Goal: Information Seeking & Learning: Learn about a topic

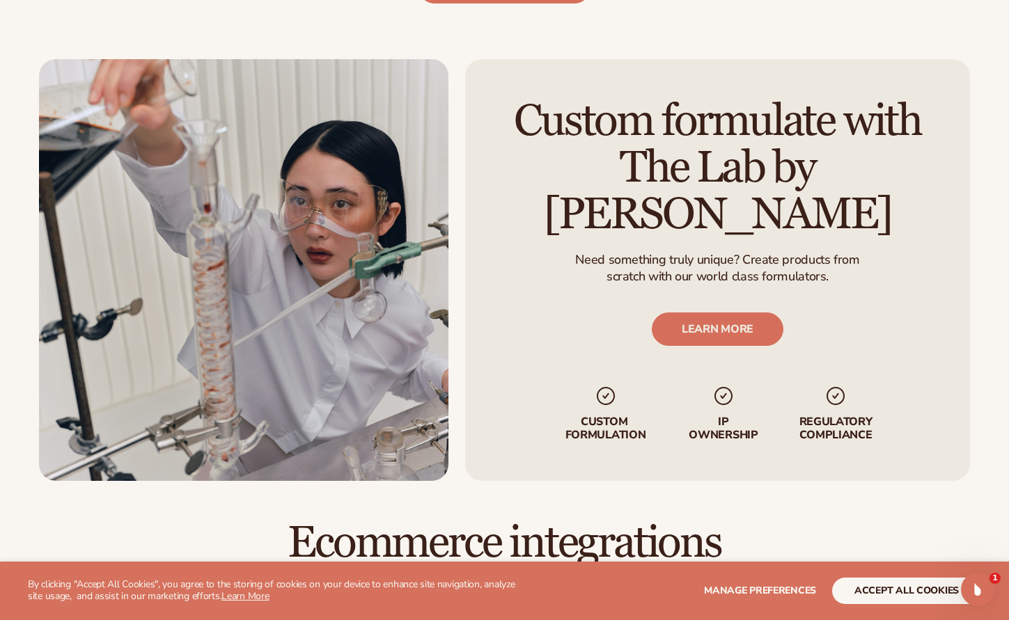
scroll to position [1673, 0]
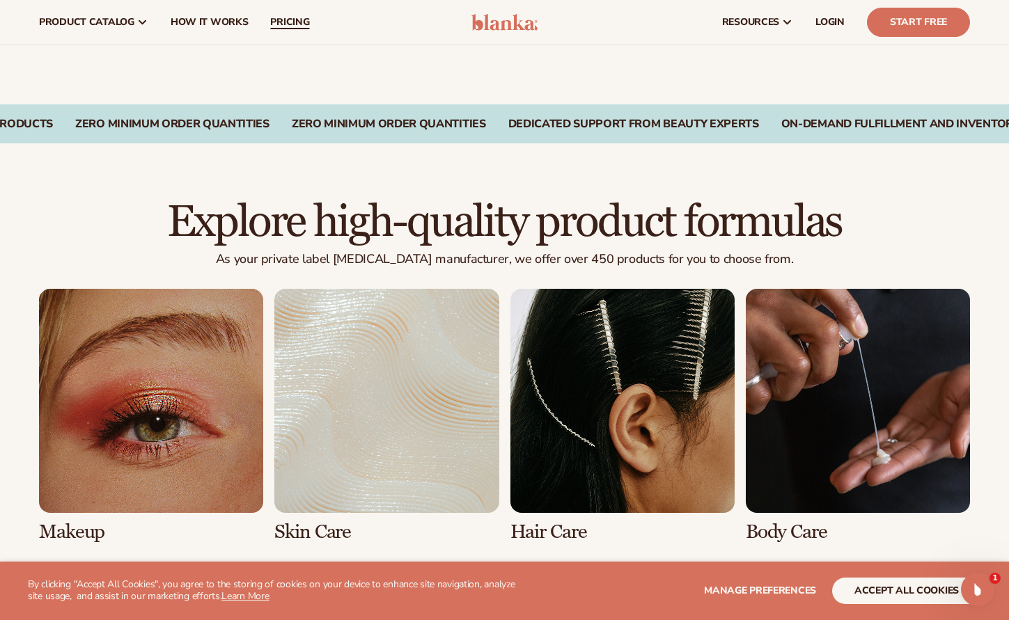
click at [287, 21] on span "pricing" at bounding box center [289, 22] width 39 height 11
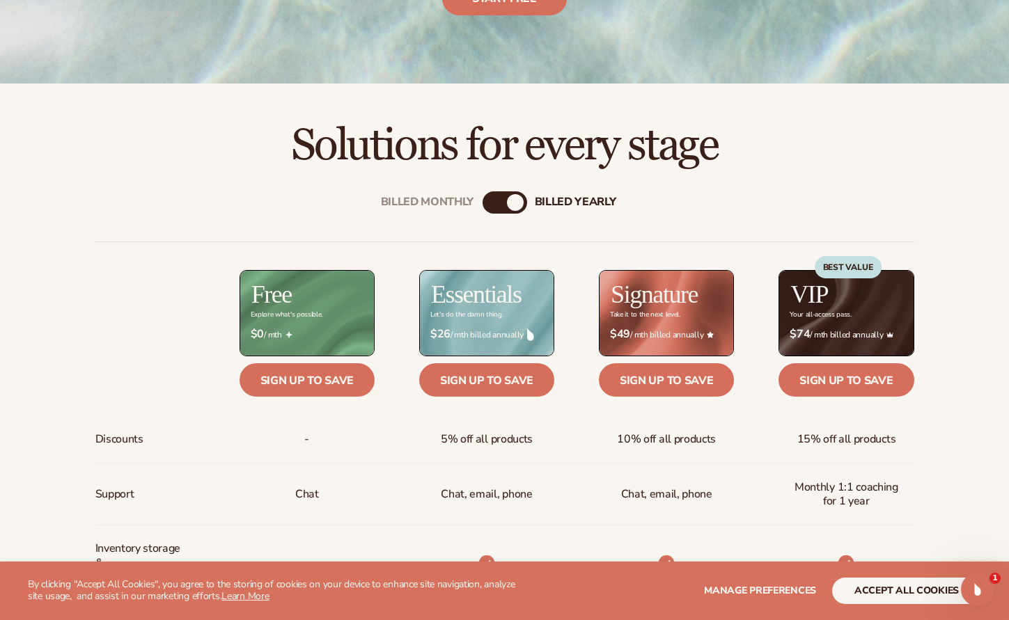
scroll to position [349, 1]
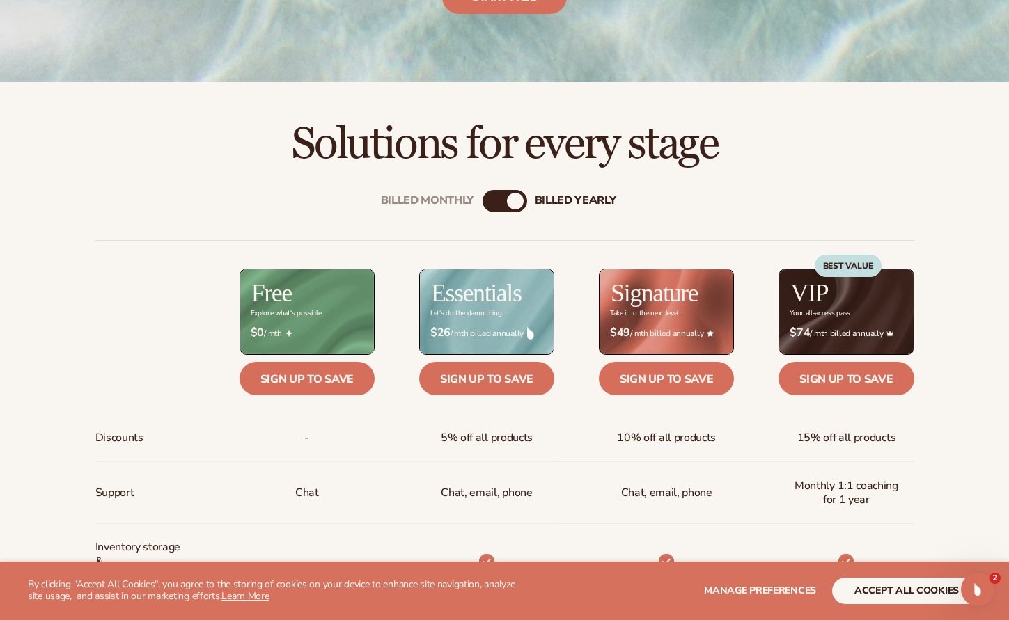
click at [494, 201] on div "Billed Monthly" at bounding box center [490, 201] width 17 height 17
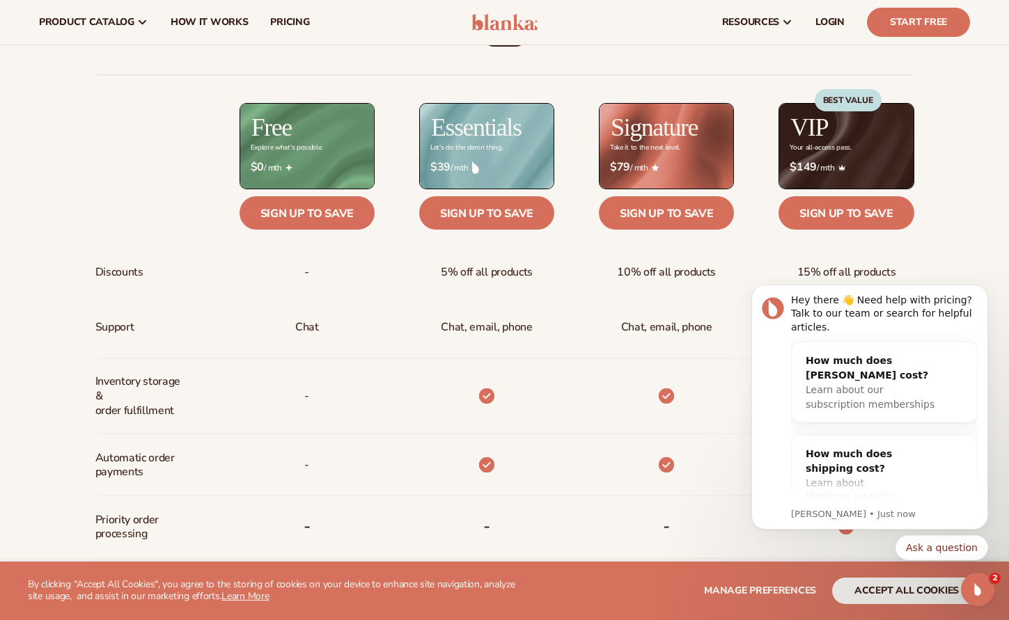
scroll to position [502, 0]
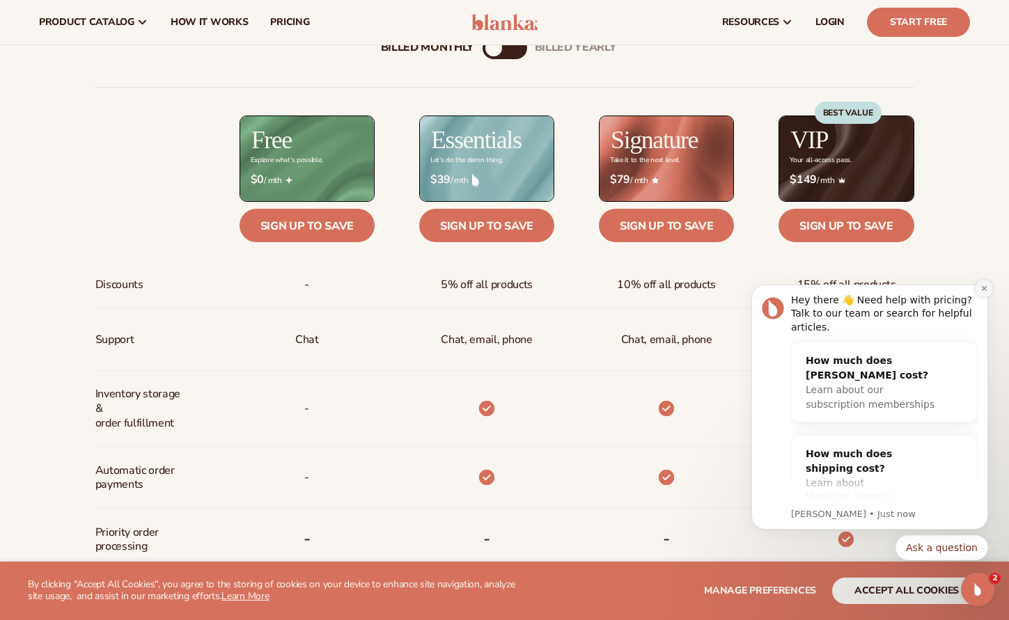
click at [982, 288] on icon "Dismiss notification" at bounding box center [984, 289] width 8 height 8
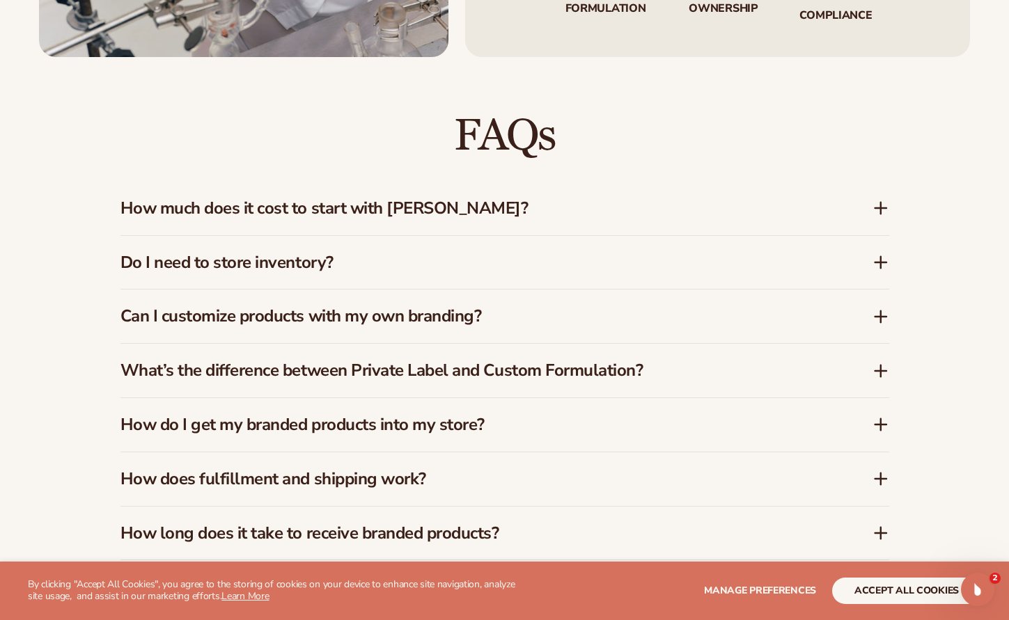
scroll to position [1906, 0]
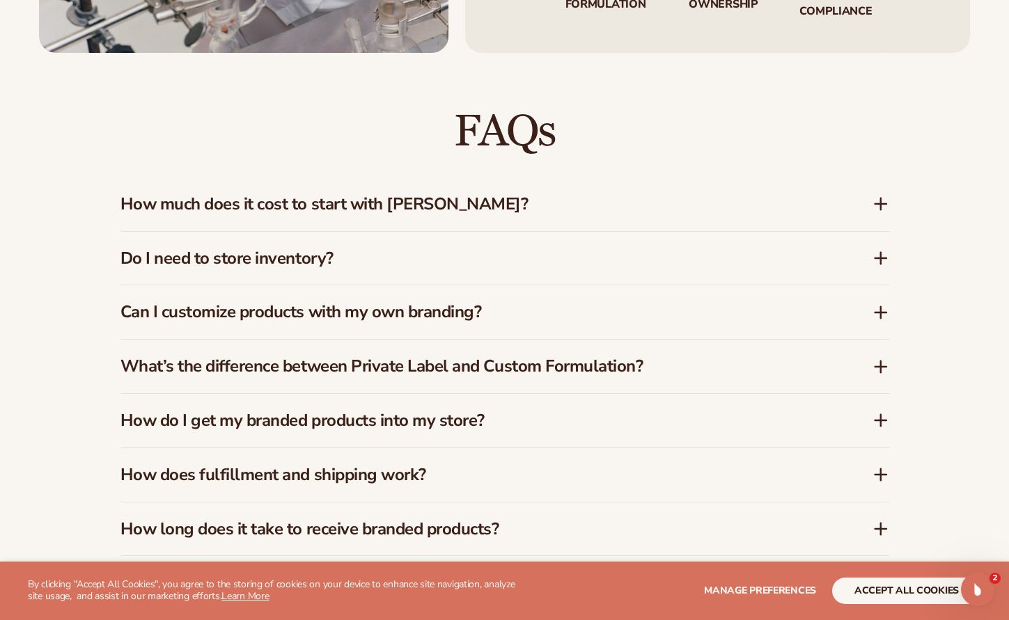
click at [875, 200] on icon at bounding box center [880, 204] width 17 height 17
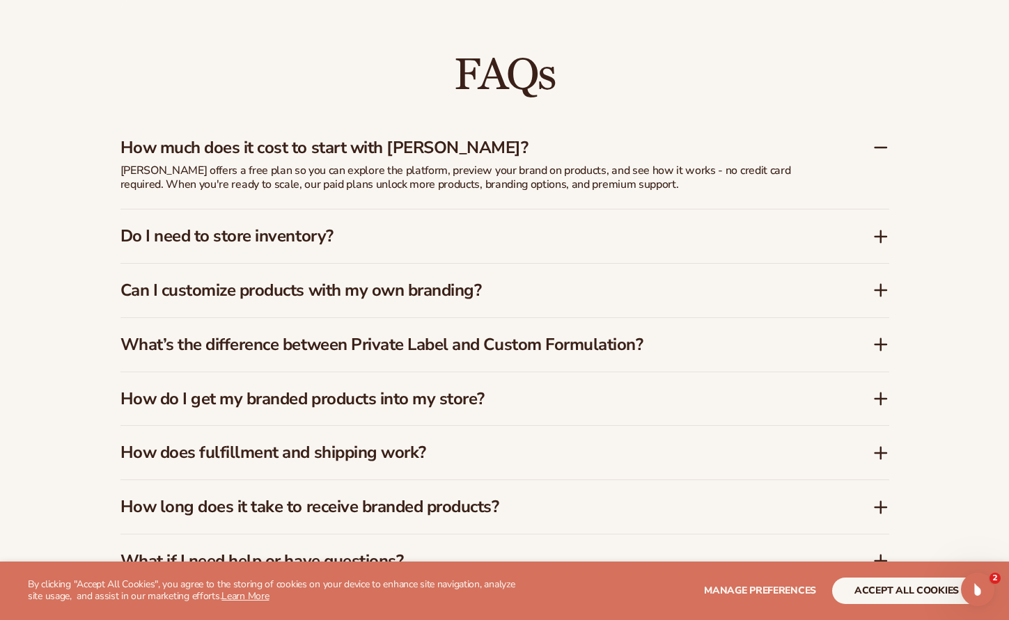
scroll to position [1966, 0]
click at [876, 236] on icon at bounding box center [880, 236] width 11 height 0
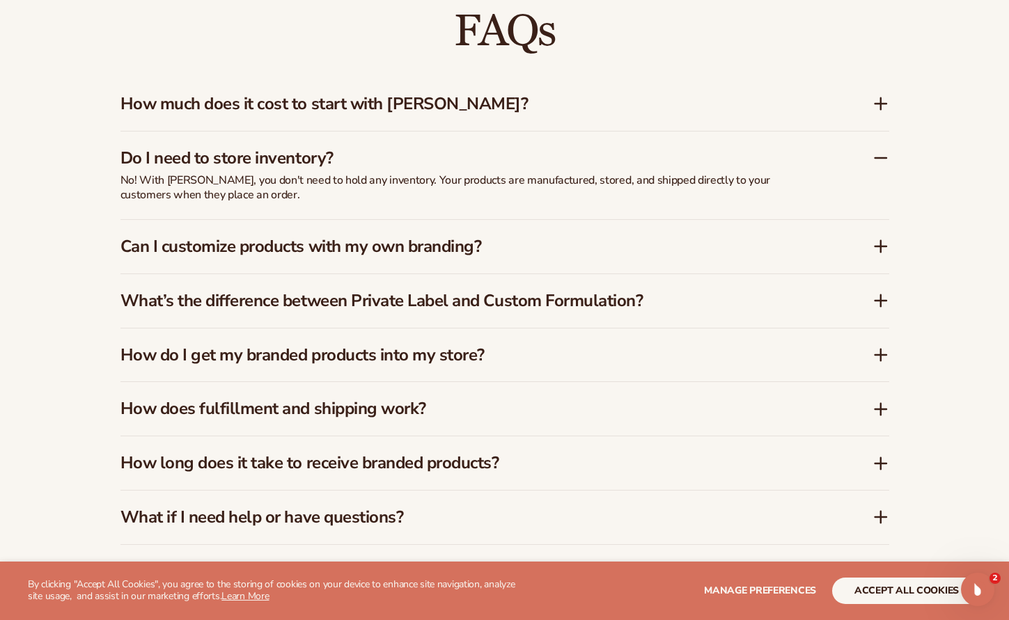
scroll to position [2012, 0]
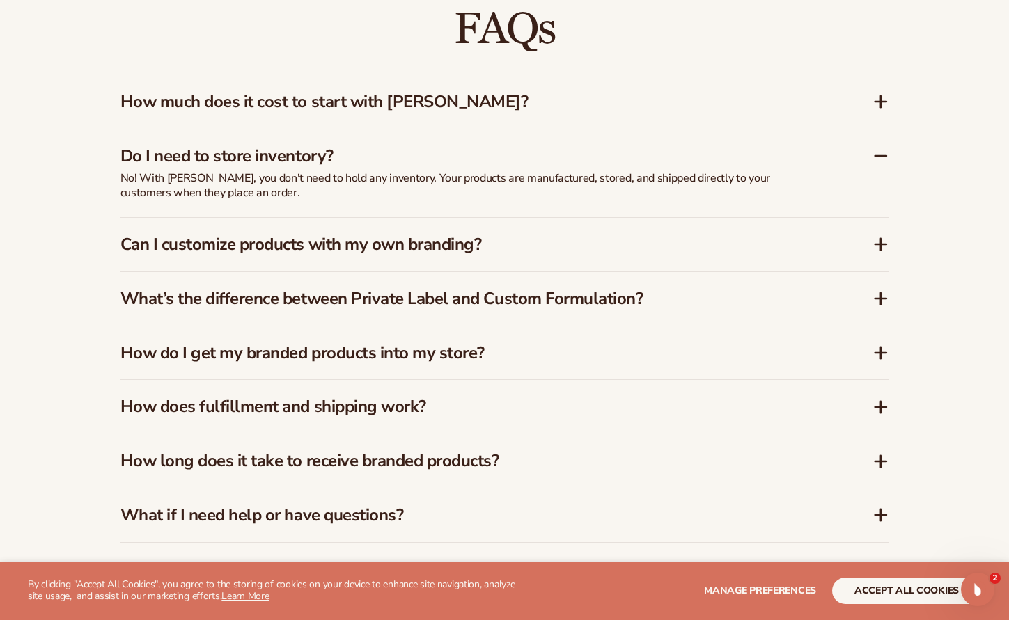
click at [878, 237] on icon at bounding box center [880, 244] width 17 height 17
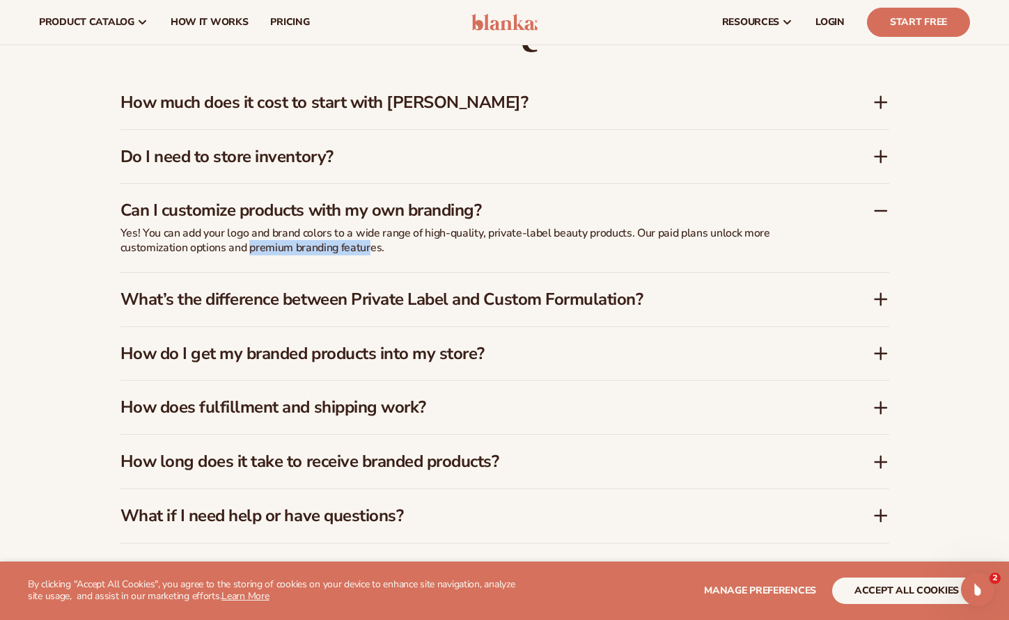
scroll to position [2008, 1]
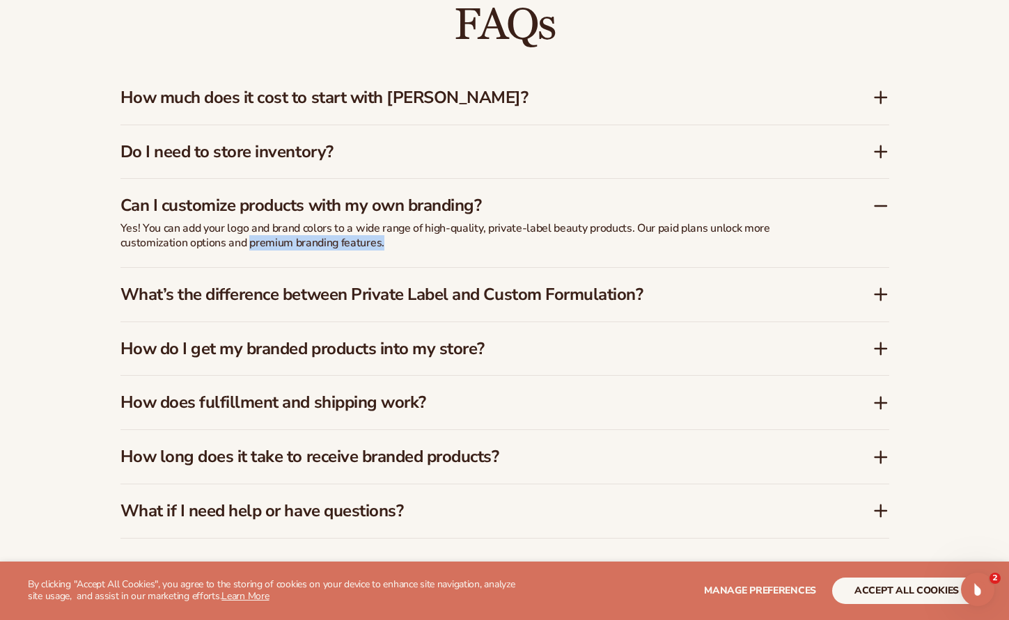
drag, startPoint x: 248, startPoint y: 236, endPoint x: 376, endPoint y: 243, distance: 128.3
click at [376, 243] on div "Yes! You can add your logo and brand colors to a wide range of high-quality, pr…" at bounding box center [468, 244] width 696 height 46
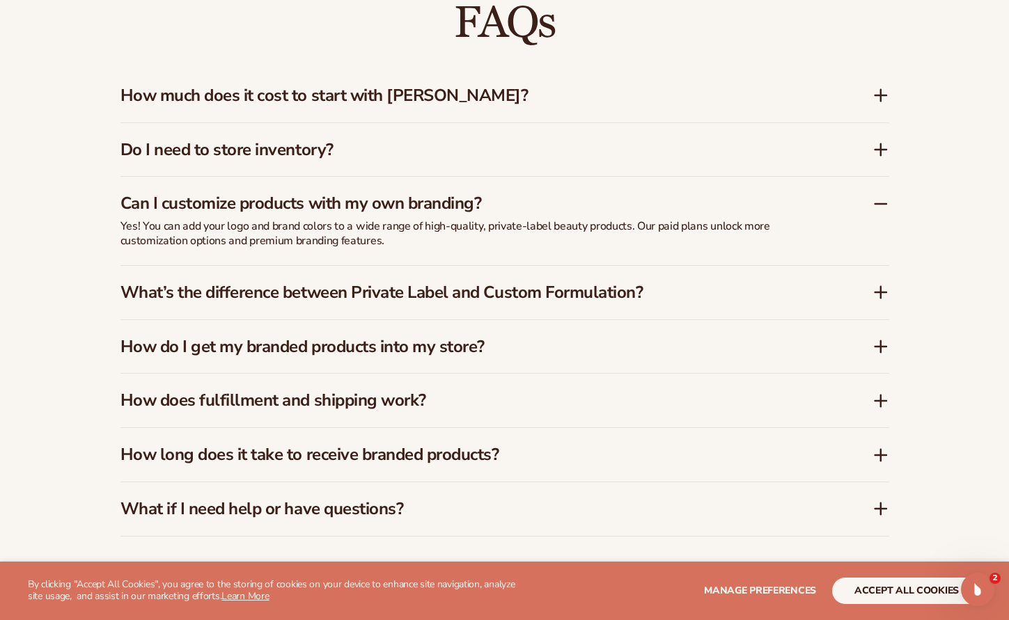
click at [894, 285] on div "FAQs How much does it cost to start with Blanka? Blanka offers a free plan so y…" at bounding box center [504, 268] width 846 height 648
click at [888, 285] on icon at bounding box center [880, 292] width 17 height 17
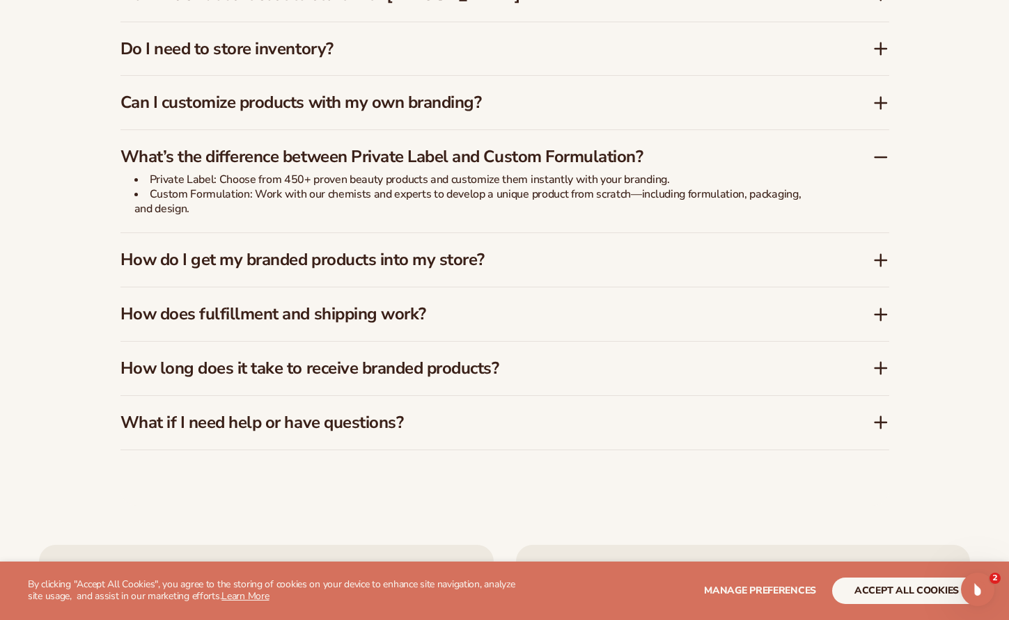
scroll to position [2120, 0]
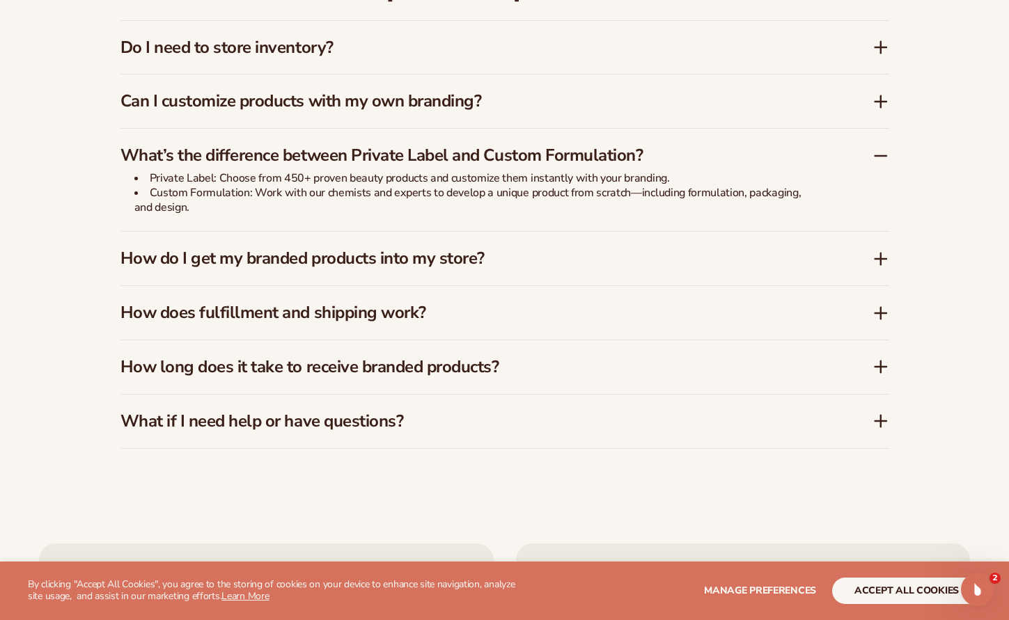
click at [880, 253] on icon at bounding box center [880, 258] width 0 height 11
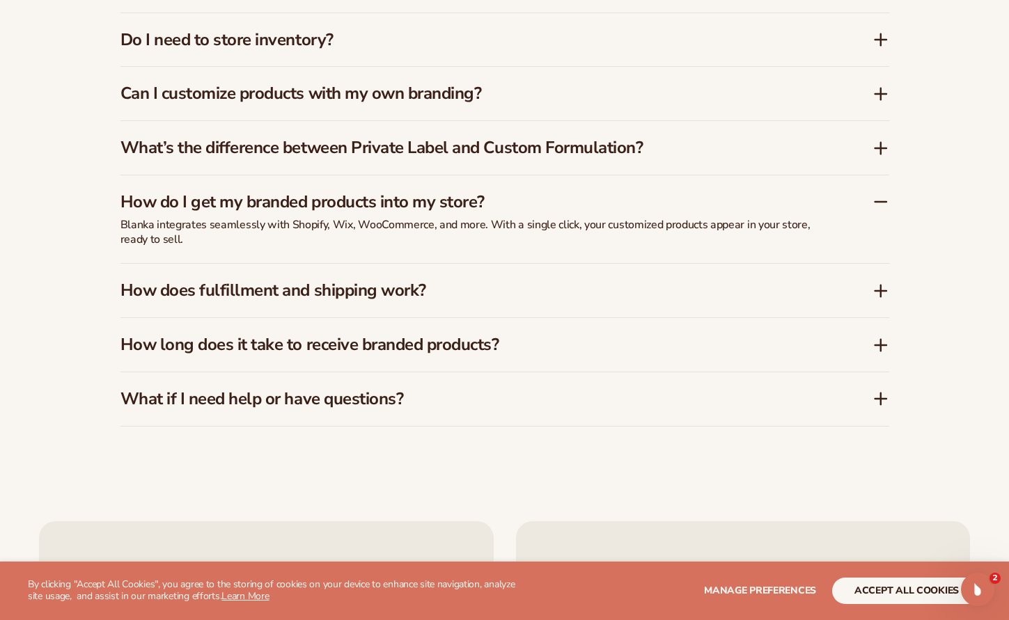
scroll to position [2128, 0]
click at [883, 291] on icon at bounding box center [880, 291] width 11 height 0
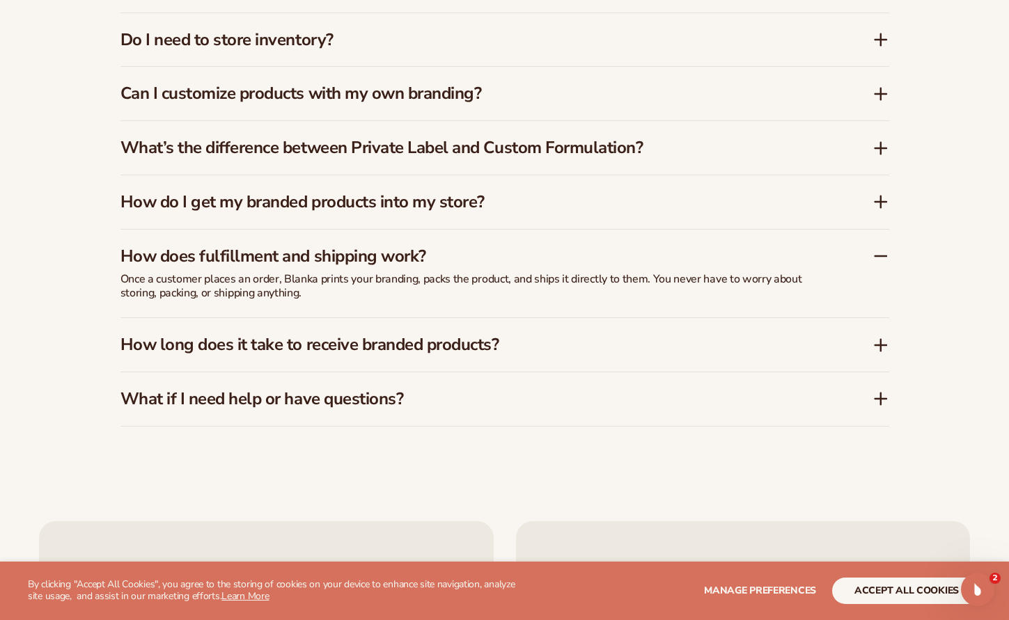
click at [880, 339] on icon at bounding box center [880, 344] width 0 height 11
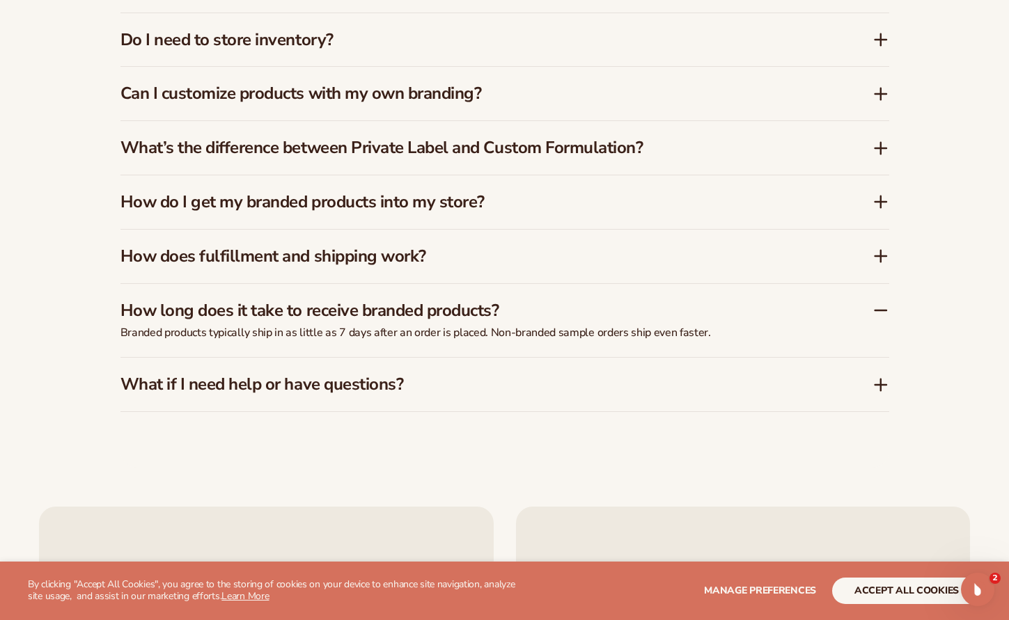
click at [878, 377] on icon at bounding box center [880, 385] width 17 height 17
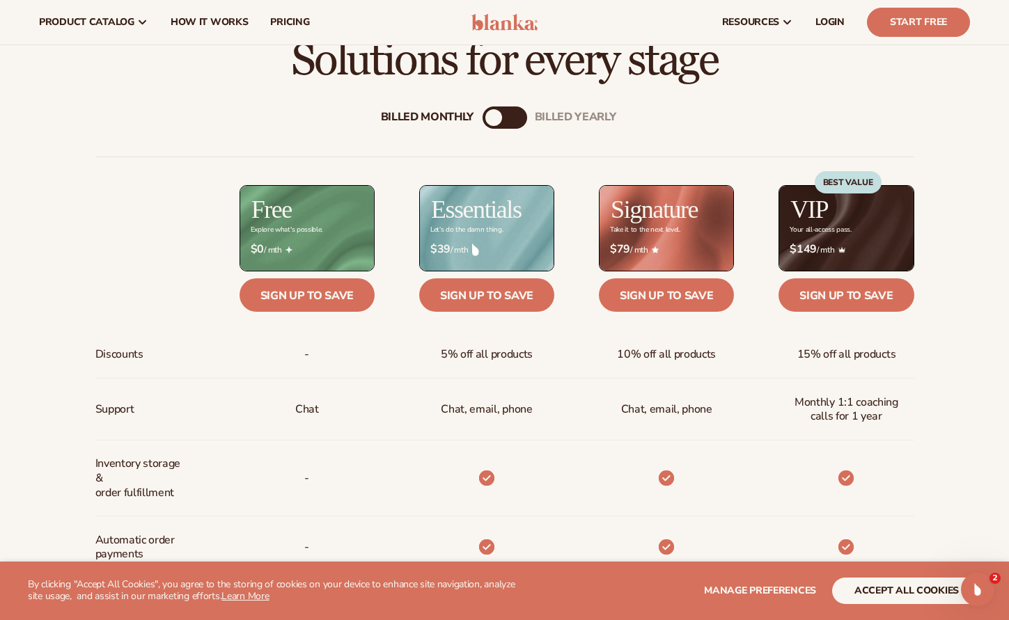
scroll to position [432, 0]
click at [523, 111] on div "billed Yearly" at bounding box center [518, 117] width 17 height 17
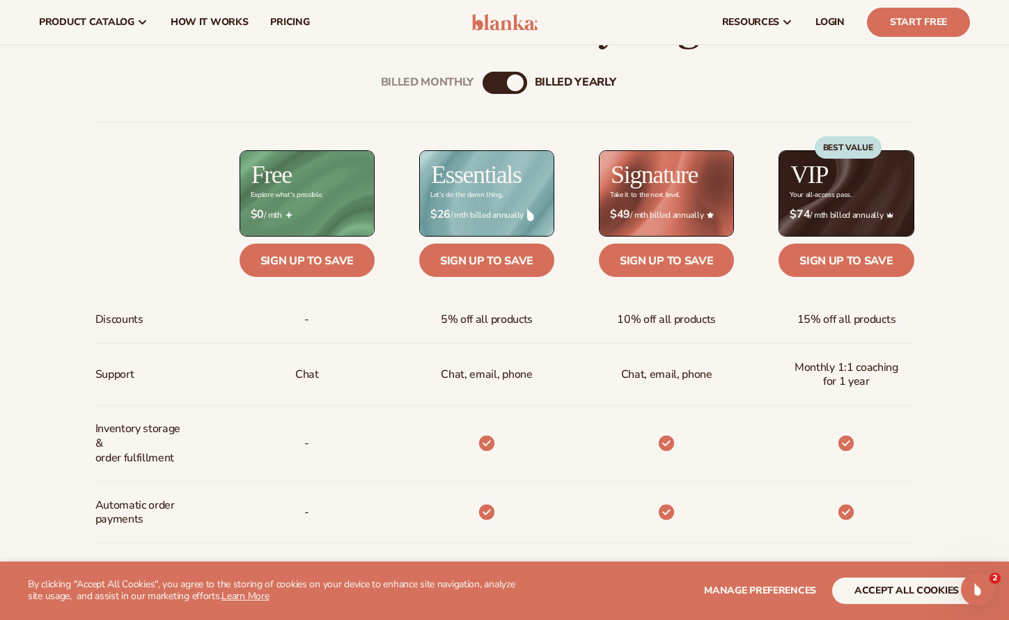
scroll to position [411, 0]
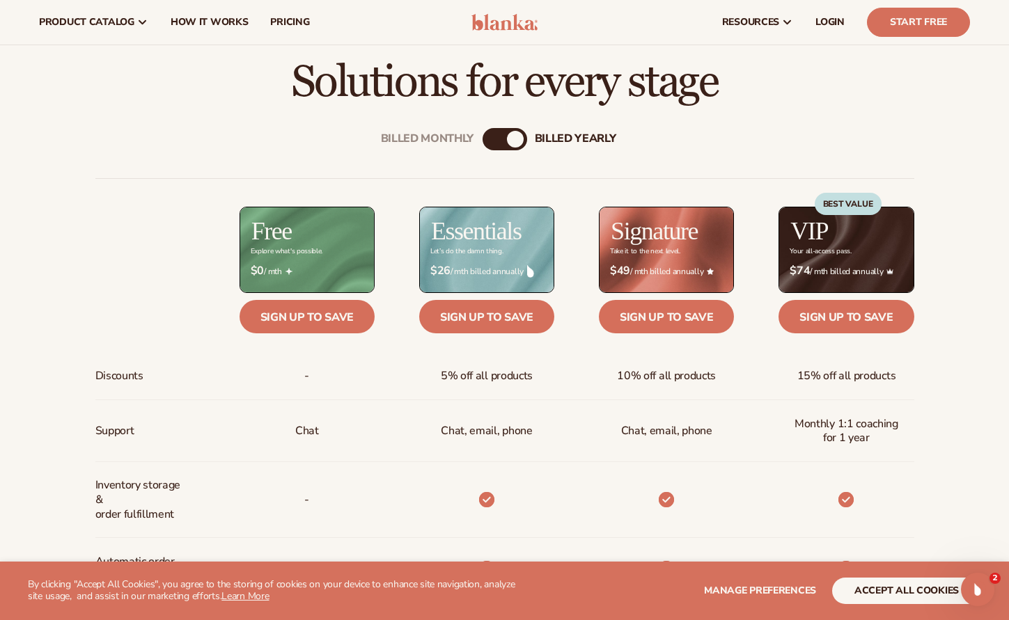
click at [498, 130] on div "Billed Monthly billed Yearly" at bounding box center [504, 139] width 45 height 22
click at [495, 136] on div "Billed Monthly" at bounding box center [490, 140] width 17 height 17
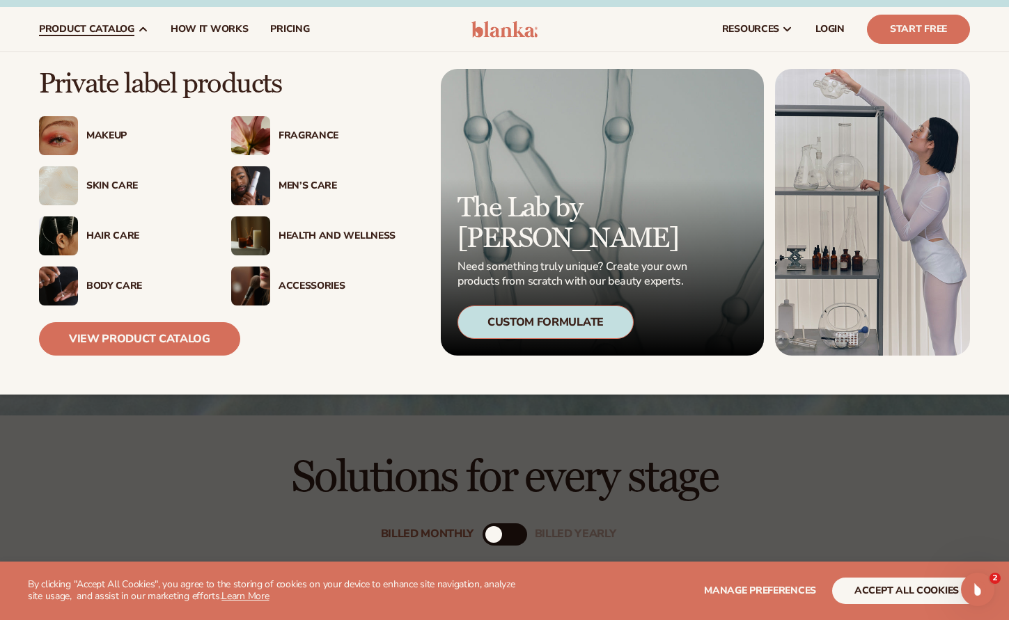
scroll to position [16, 0]
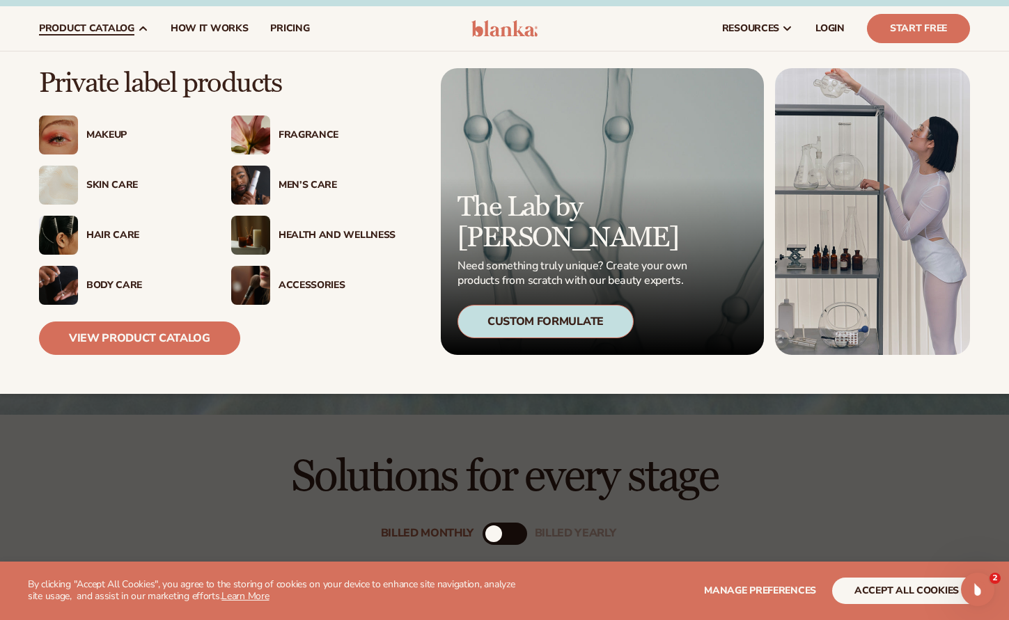
click at [113, 185] on div "Skin Care" at bounding box center [144, 186] width 117 height 12
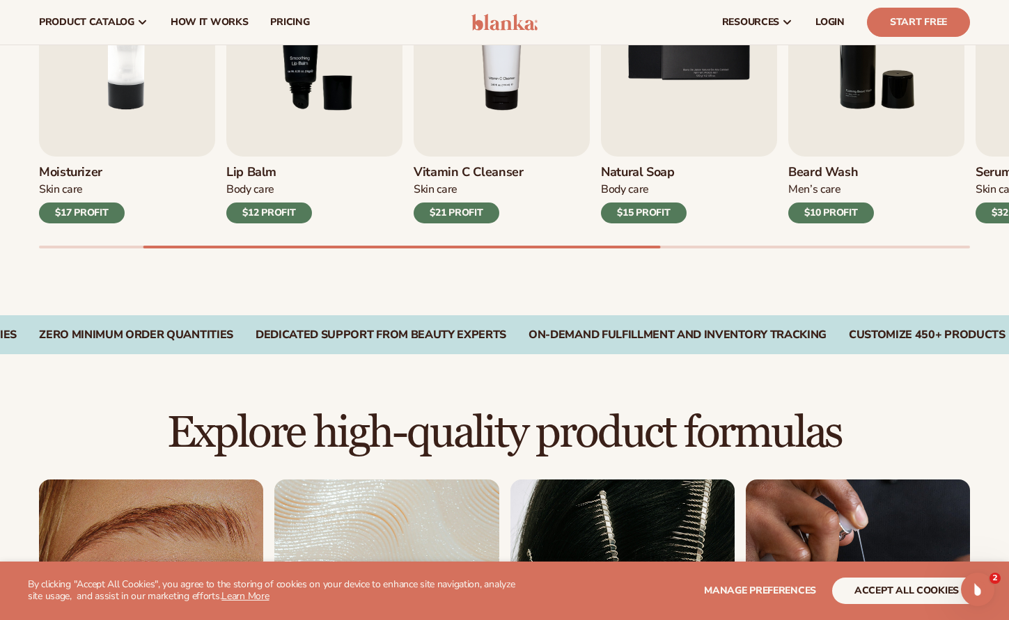
scroll to position [568, 0]
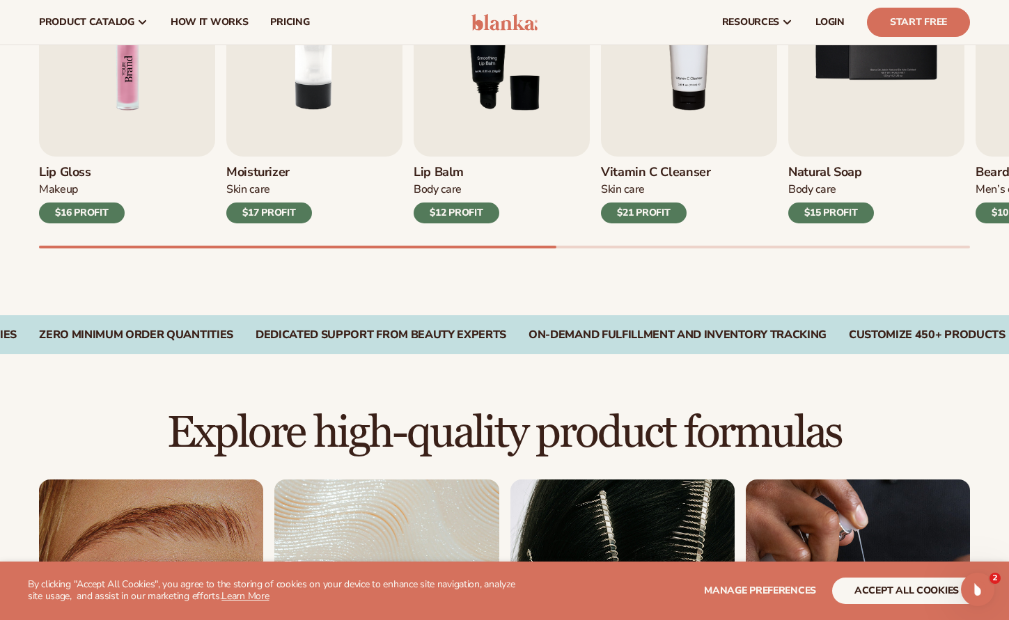
click at [127, 91] on img "1 / 9" at bounding box center [127, 44] width 176 height 225
click at [81, 212] on div "$16 PROFIT" at bounding box center [82, 213] width 86 height 21
click at [77, 113] on img "1 / 9" at bounding box center [127, 44] width 176 height 225
click at [60, 171] on h3 "Lip Gloss" at bounding box center [82, 172] width 86 height 15
click at [138, 76] on img "1 / 9" at bounding box center [127, 44] width 176 height 225
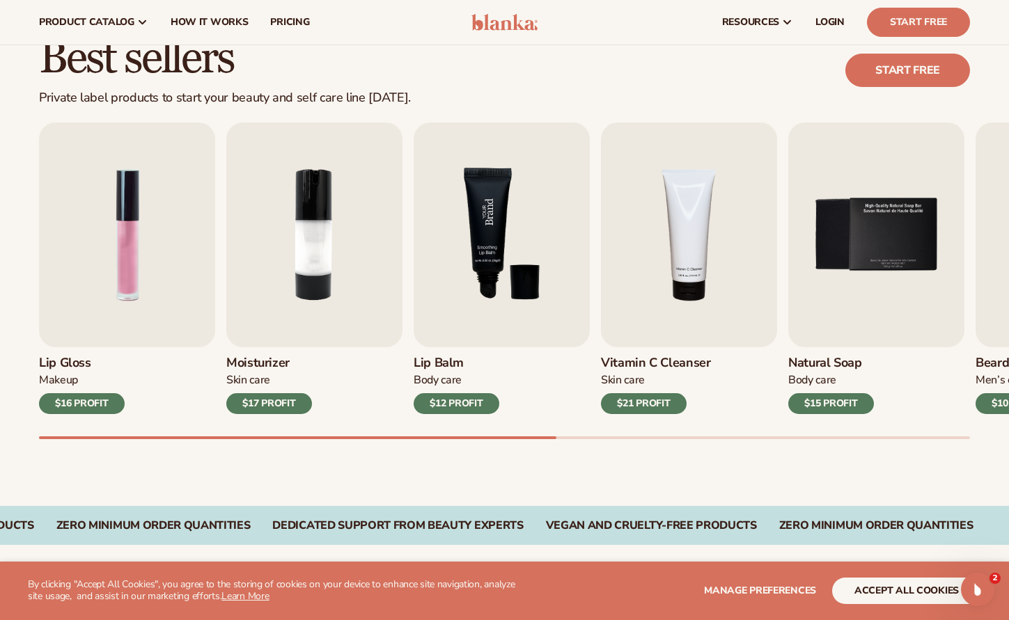
scroll to position [356, 0]
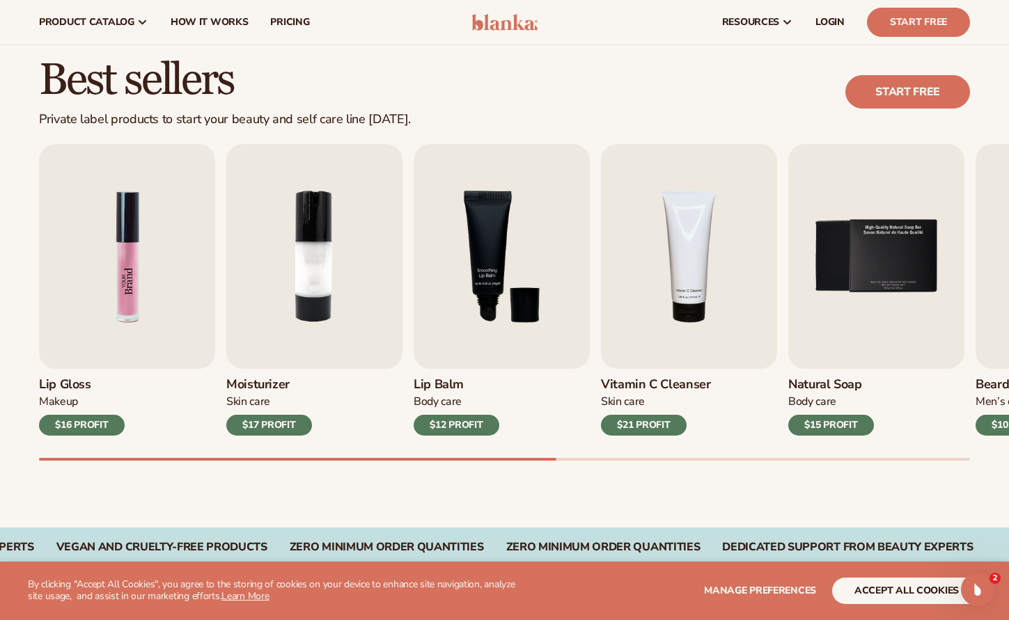
click at [122, 221] on img "1 / 9" at bounding box center [127, 256] width 176 height 225
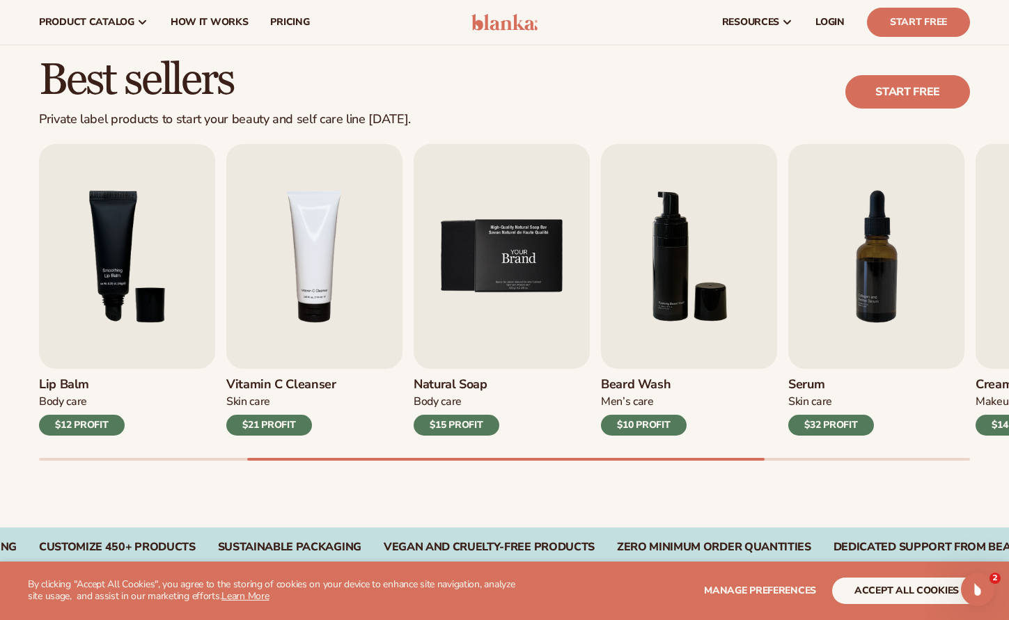
click at [529, 262] on img "5 / 9" at bounding box center [501, 256] width 176 height 225
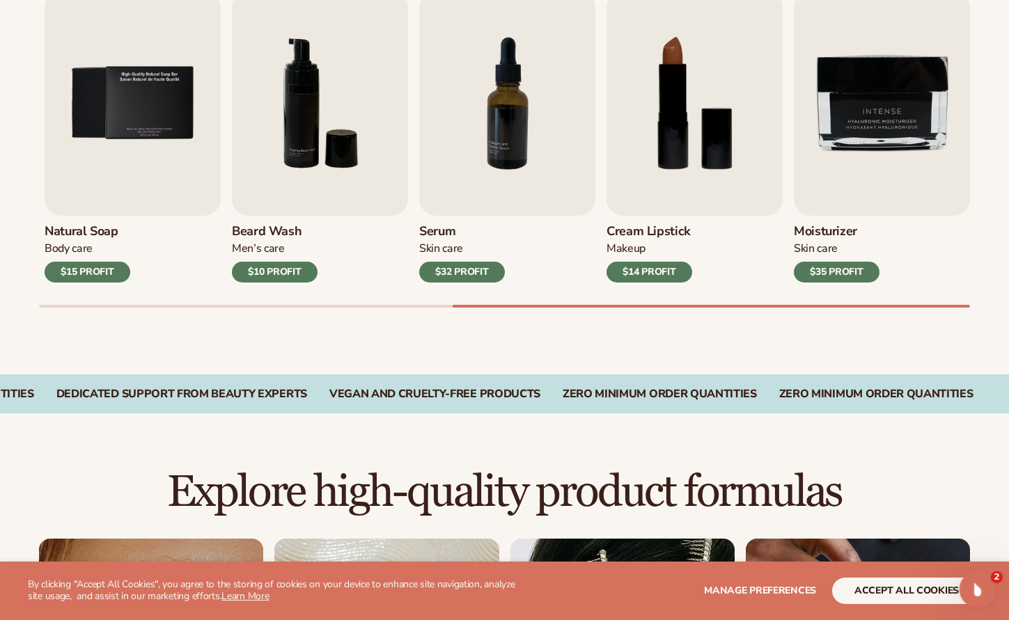
scroll to position [578, 0]
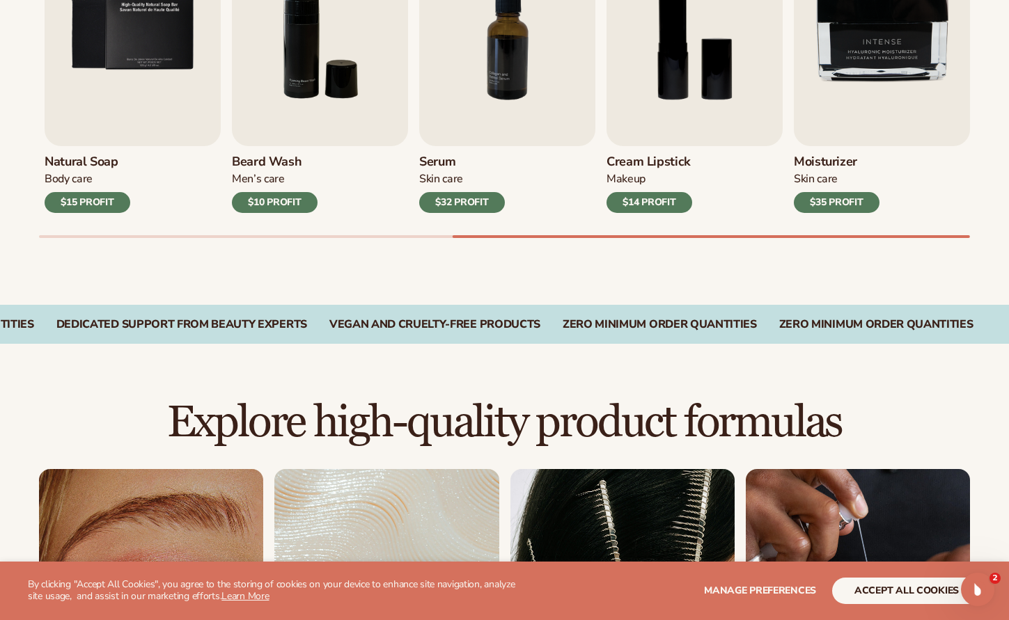
click at [915, 590] on button "accept all cookies" at bounding box center [906, 591] width 149 height 26
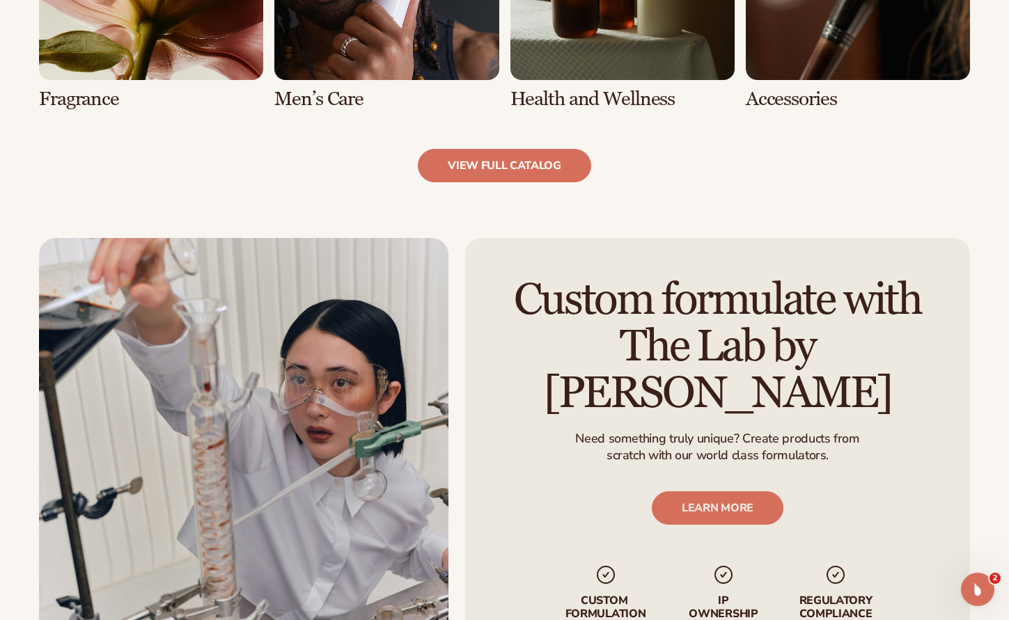
scroll to position [1469, 0]
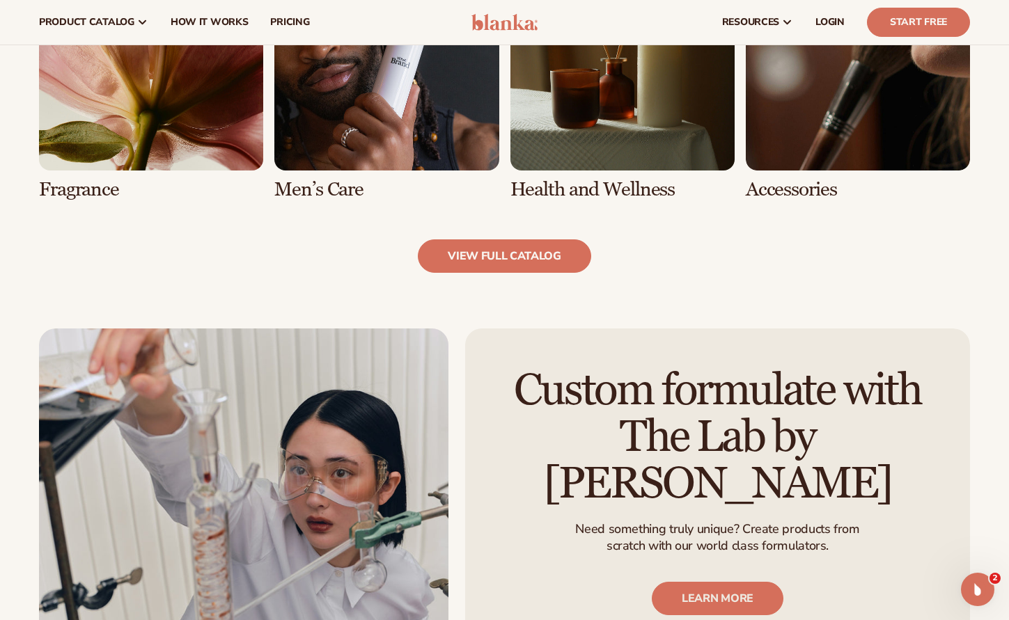
click at [834, 125] on link "8 / 8" at bounding box center [857, 73] width 224 height 254
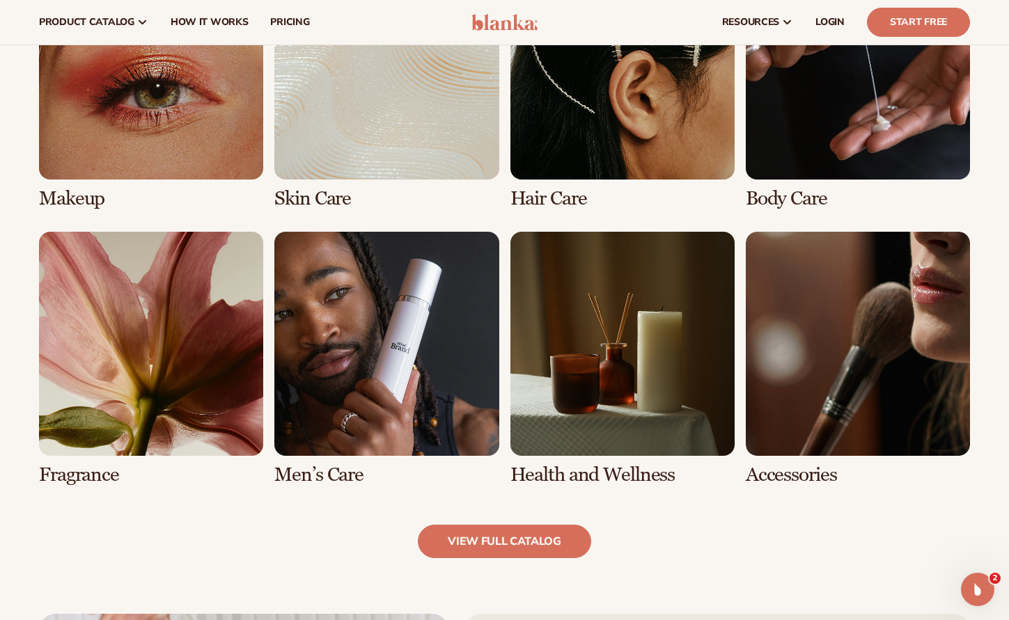
scroll to position [1083, 0]
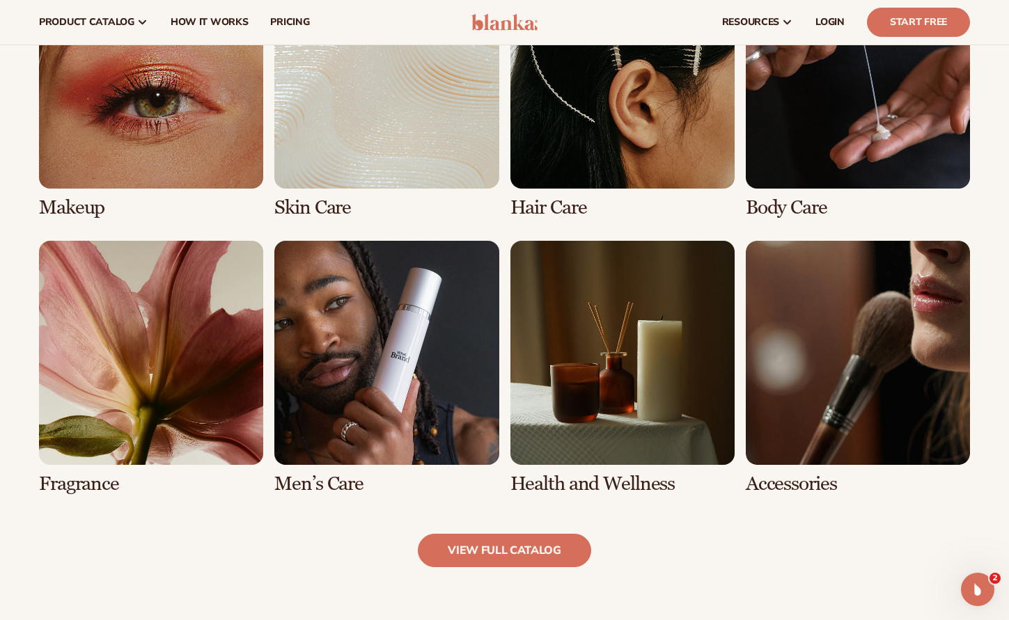
click at [74, 483] on link "5 / 8" at bounding box center [151, 368] width 224 height 254
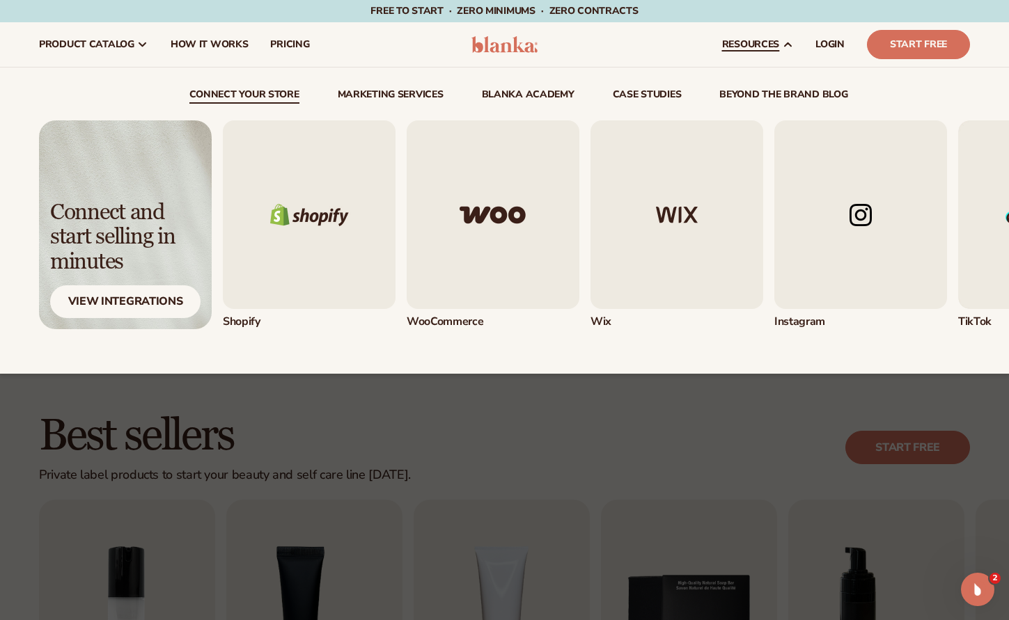
scroll to position [10, 0]
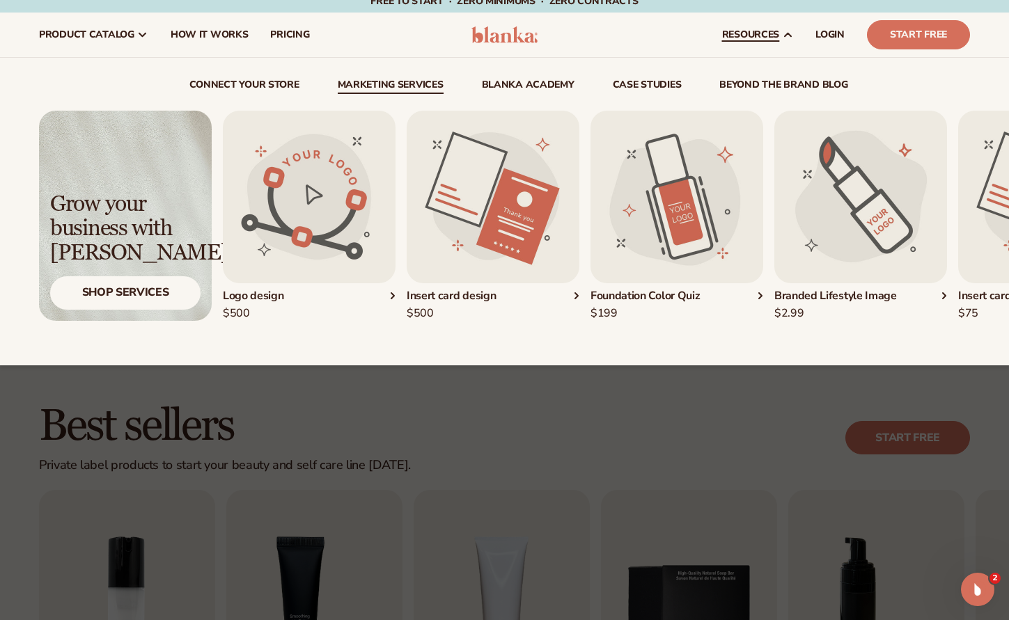
click at [411, 81] on link "Marketing services" at bounding box center [391, 87] width 106 height 14
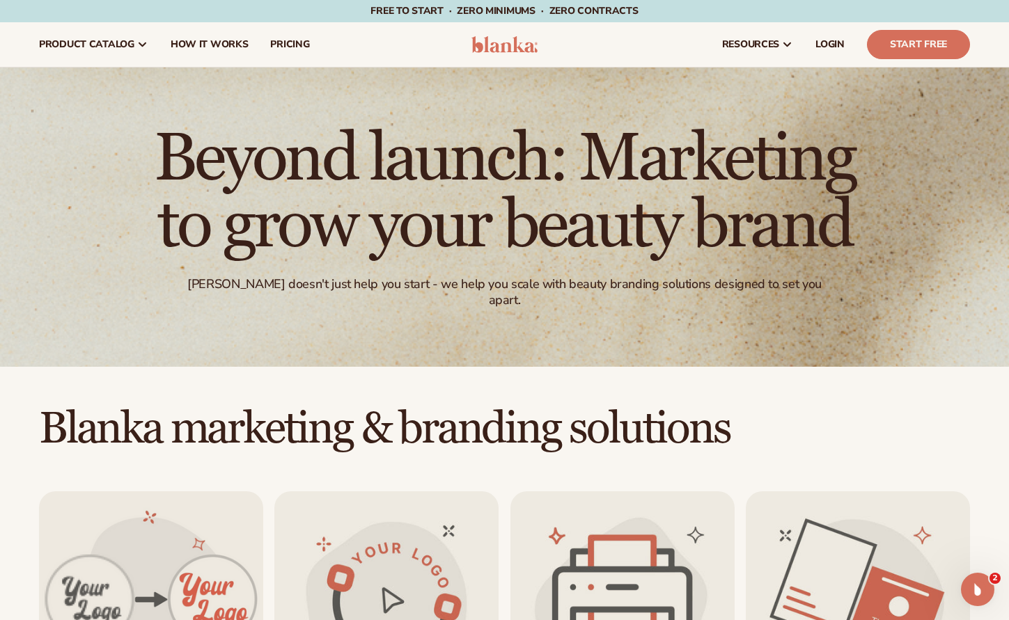
click at [358, 49] on nav "product catalog Private label products The Lab by Blanka" at bounding box center [242, 44] width 429 height 45
click at [905, 40] on link "Start Free" at bounding box center [918, 44] width 103 height 29
click at [195, 42] on span "How It Works" at bounding box center [210, 44] width 78 height 11
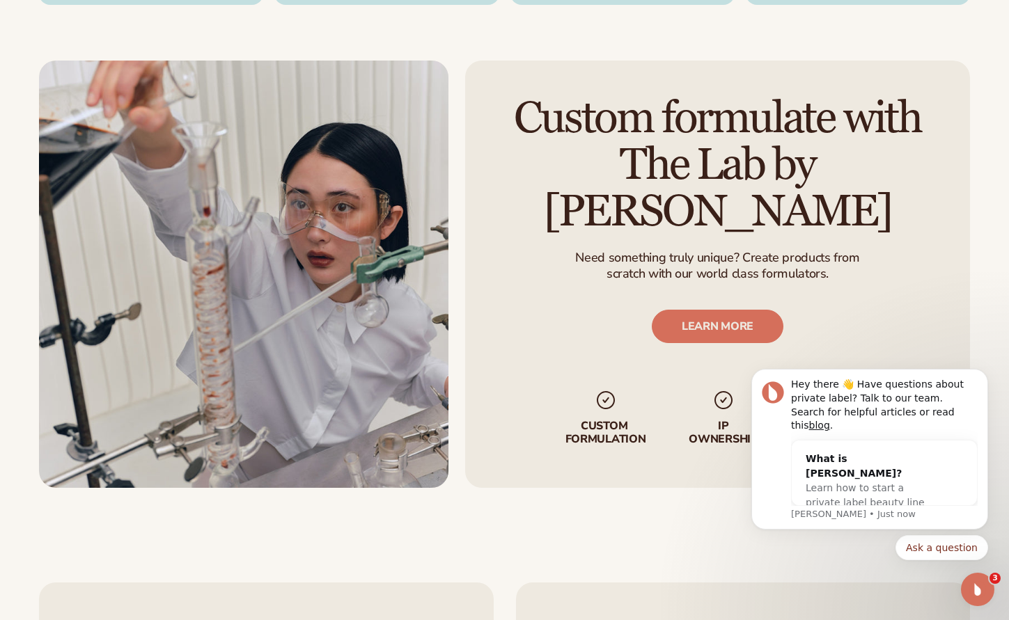
scroll to position [2288, 0]
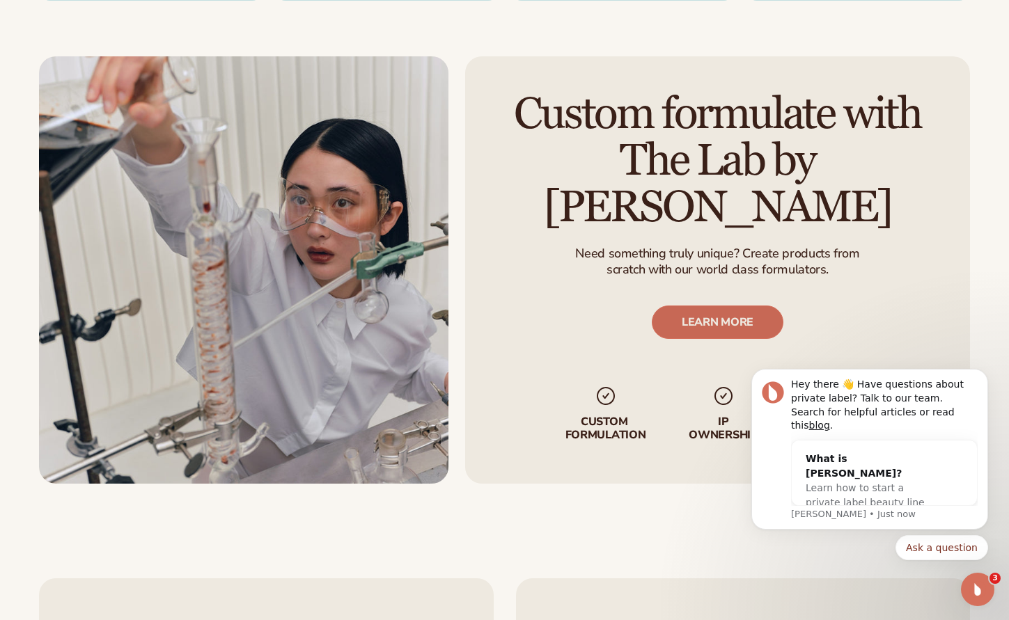
click at [708, 306] on link "LEARN MORE" at bounding box center [717, 322] width 132 height 33
